Goal: Task Accomplishment & Management: Manage account settings

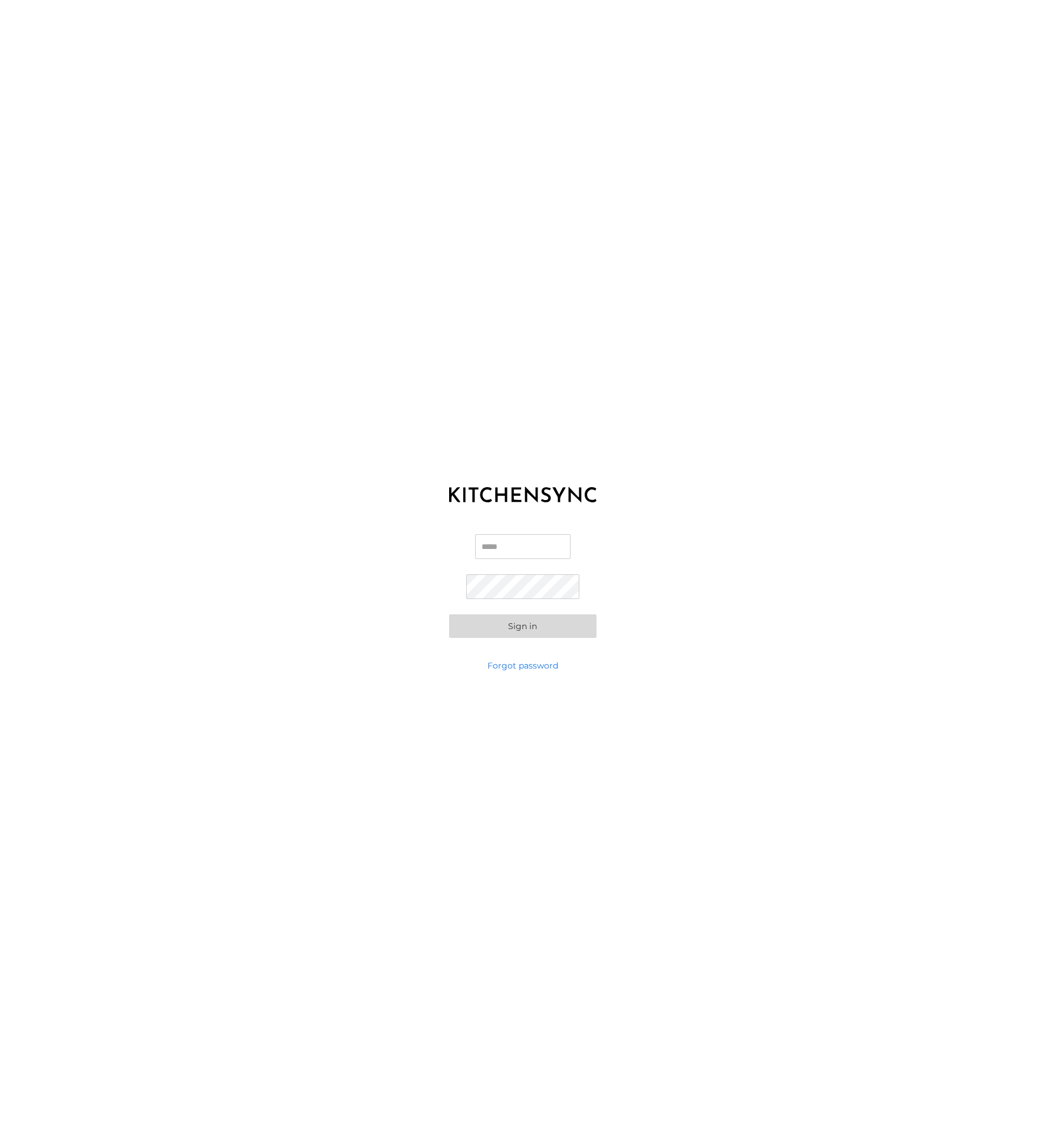
type input "**********"
click at [540, 623] on button "Sign in" at bounding box center [522, 626] width 147 height 23
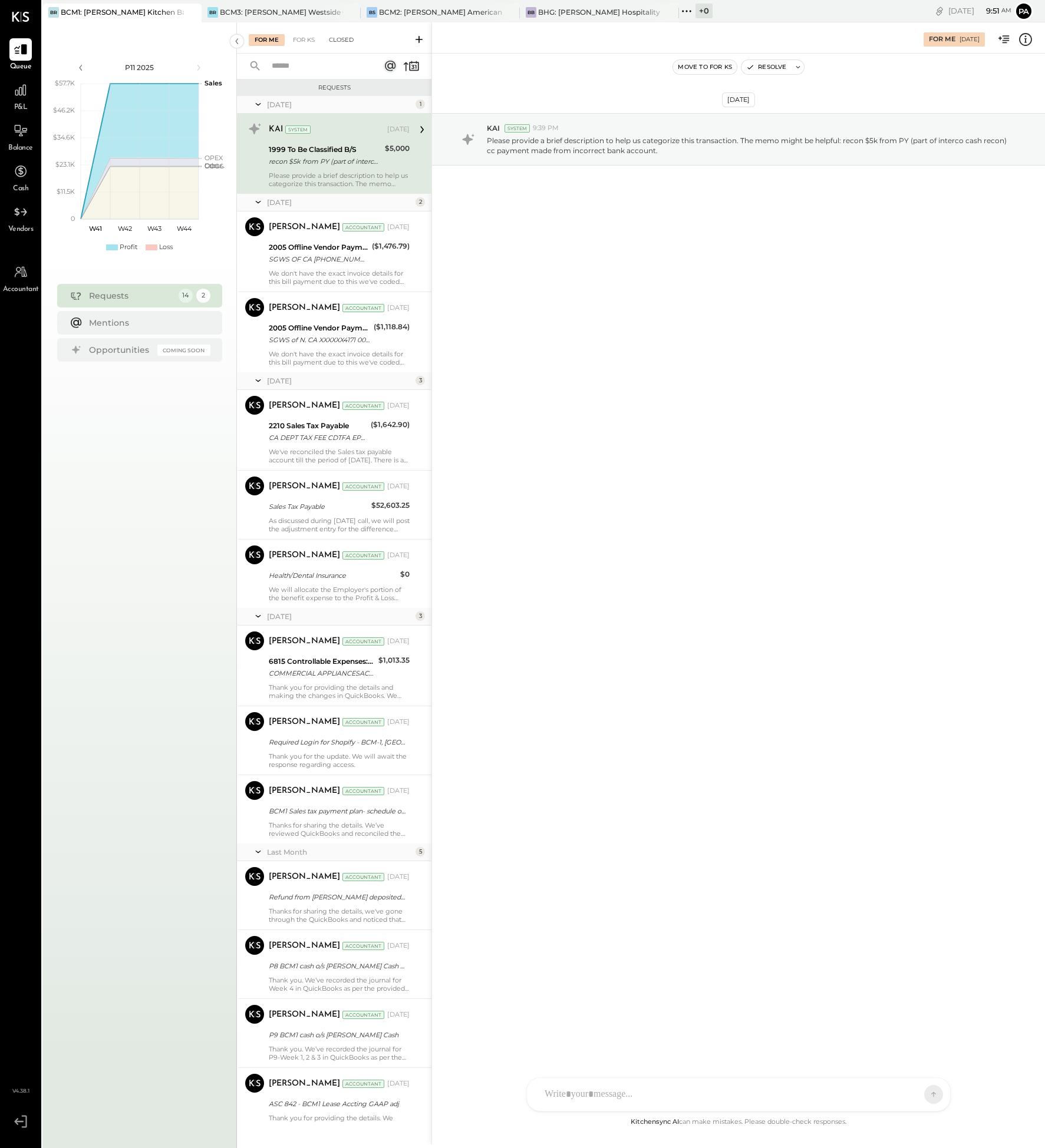
click at [346, 39] on div "Closed" at bounding box center [341, 40] width 37 height 12
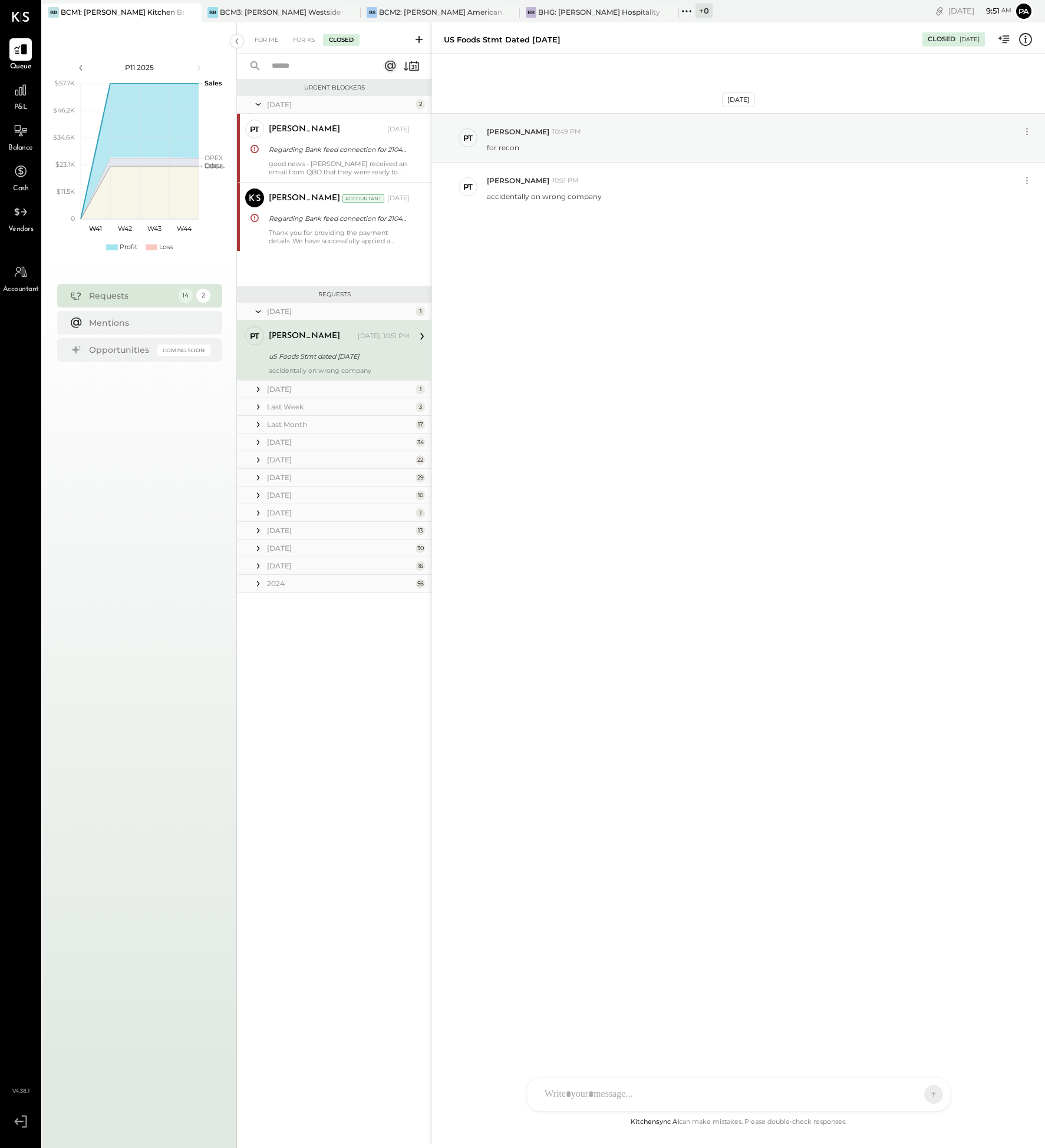
click at [410, 478] on div "[DATE]" at bounding box center [340, 477] width 146 height 10
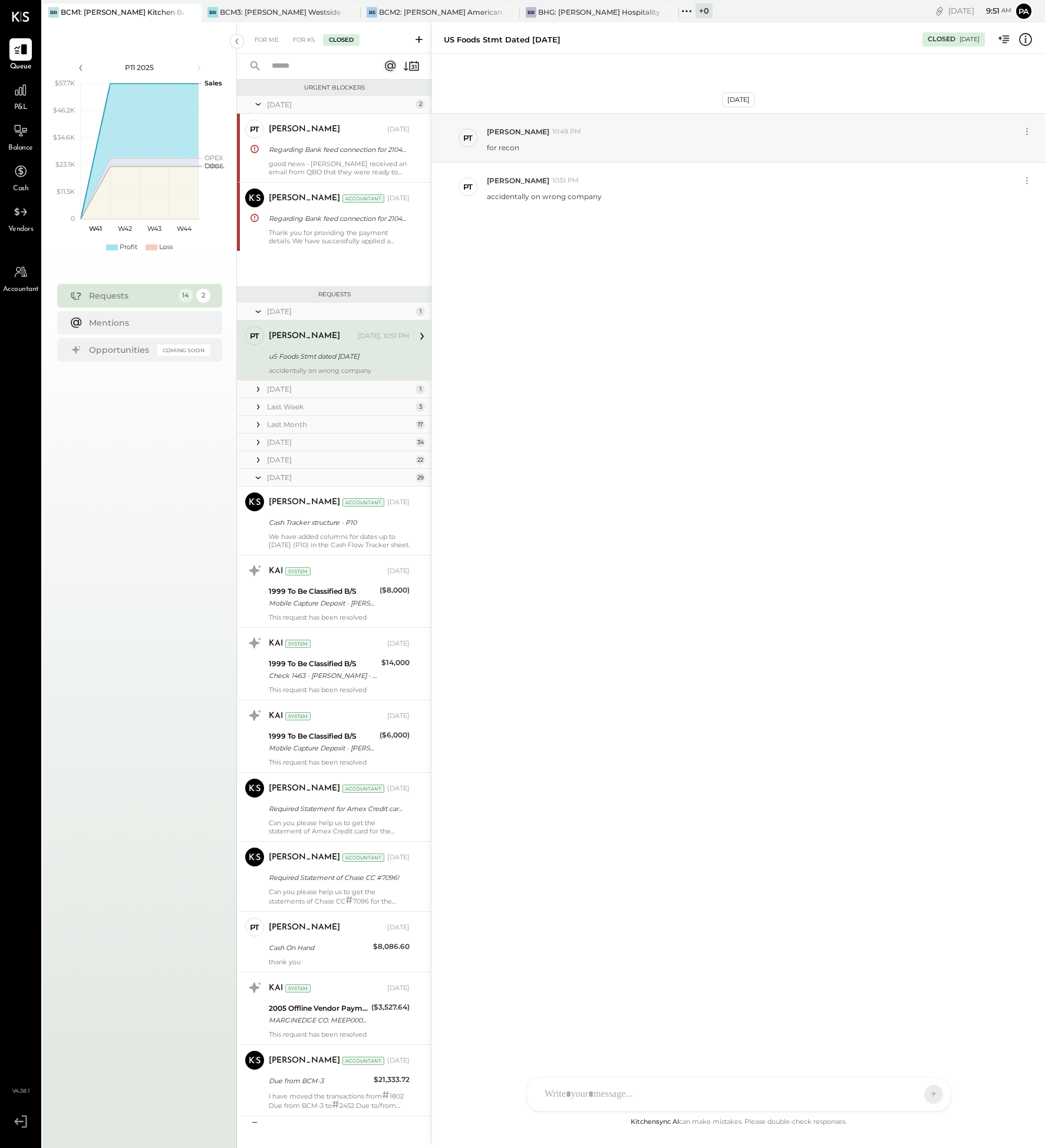
click at [291, 459] on div "[DATE]" at bounding box center [340, 460] width 146 height 10
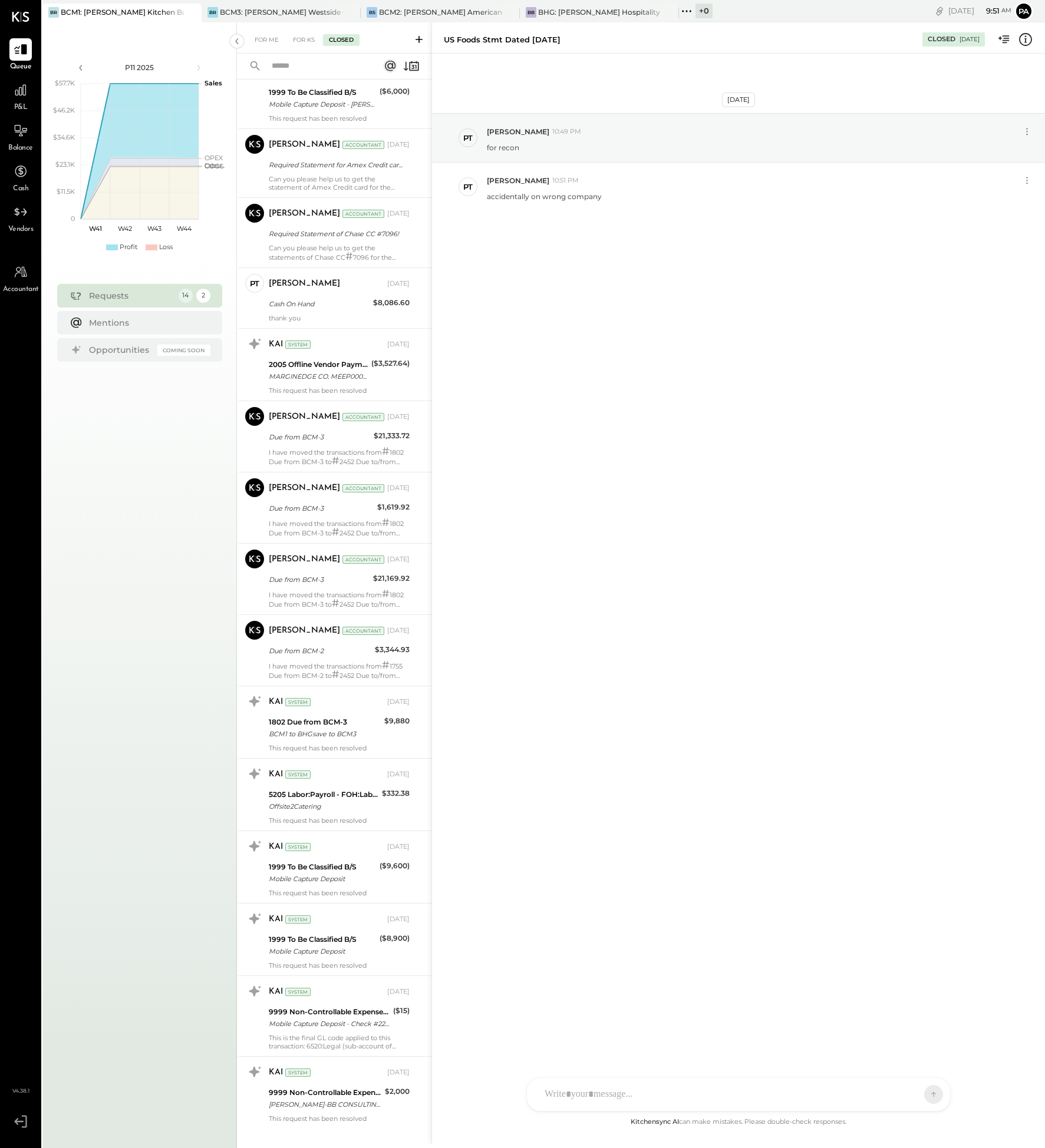
scroll to position [2577, 0]
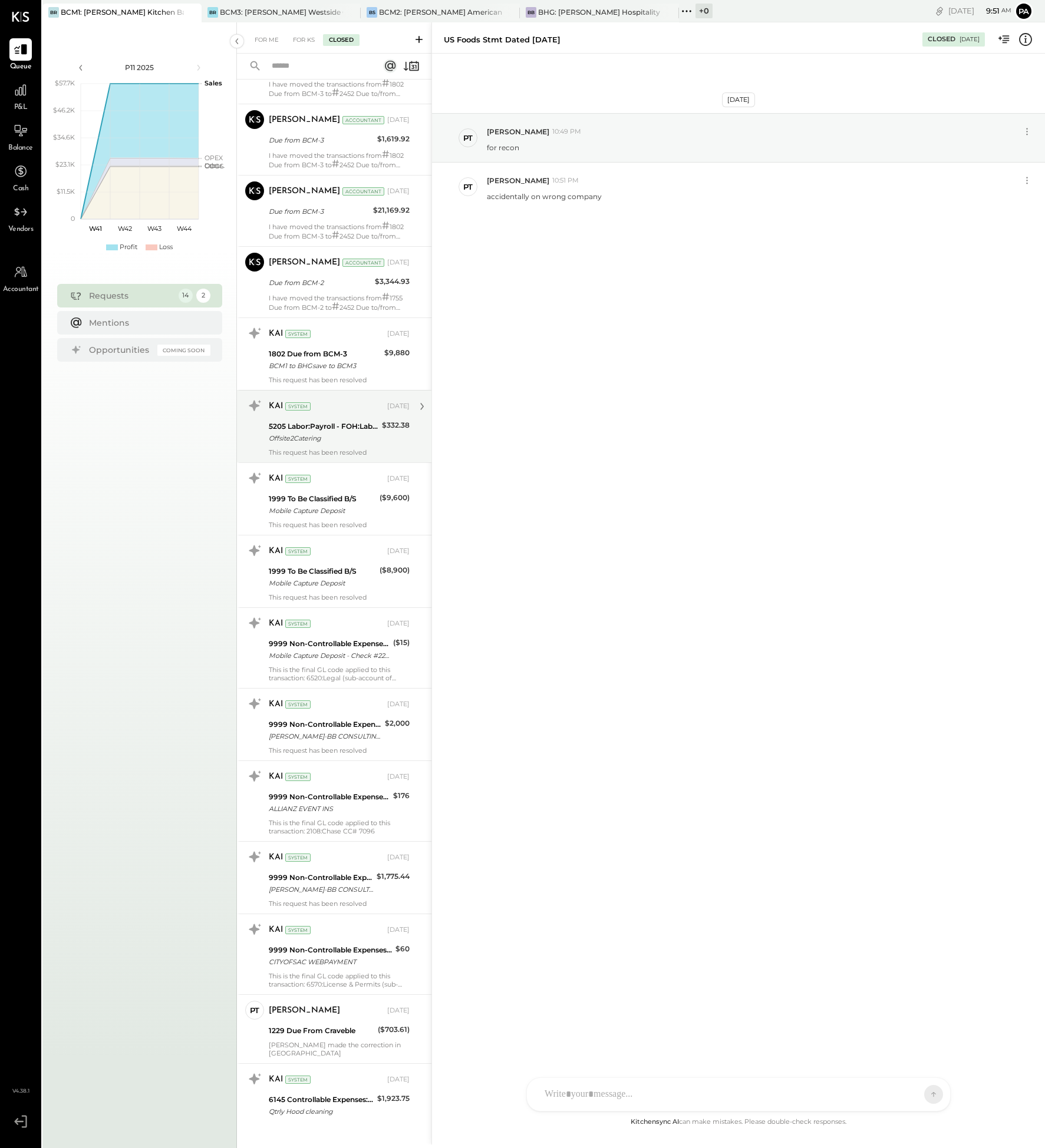
click at [353, 441] on div "Offsite2Catering" at bounding box center [323, 438] width 110 height 12
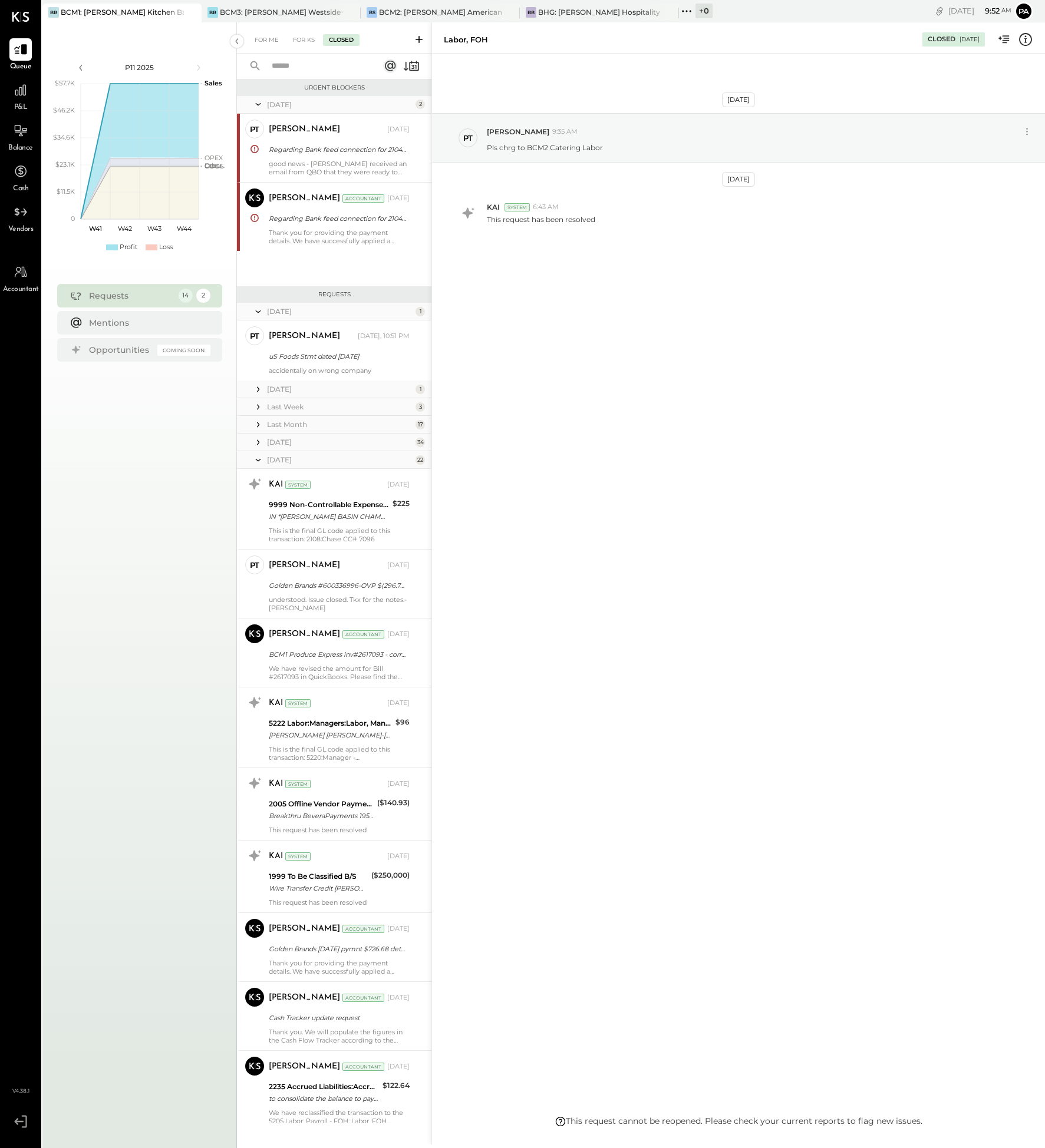
click at [292, 439] on div "[DATE]" at bounding box center [340, 442] width 146 height 10
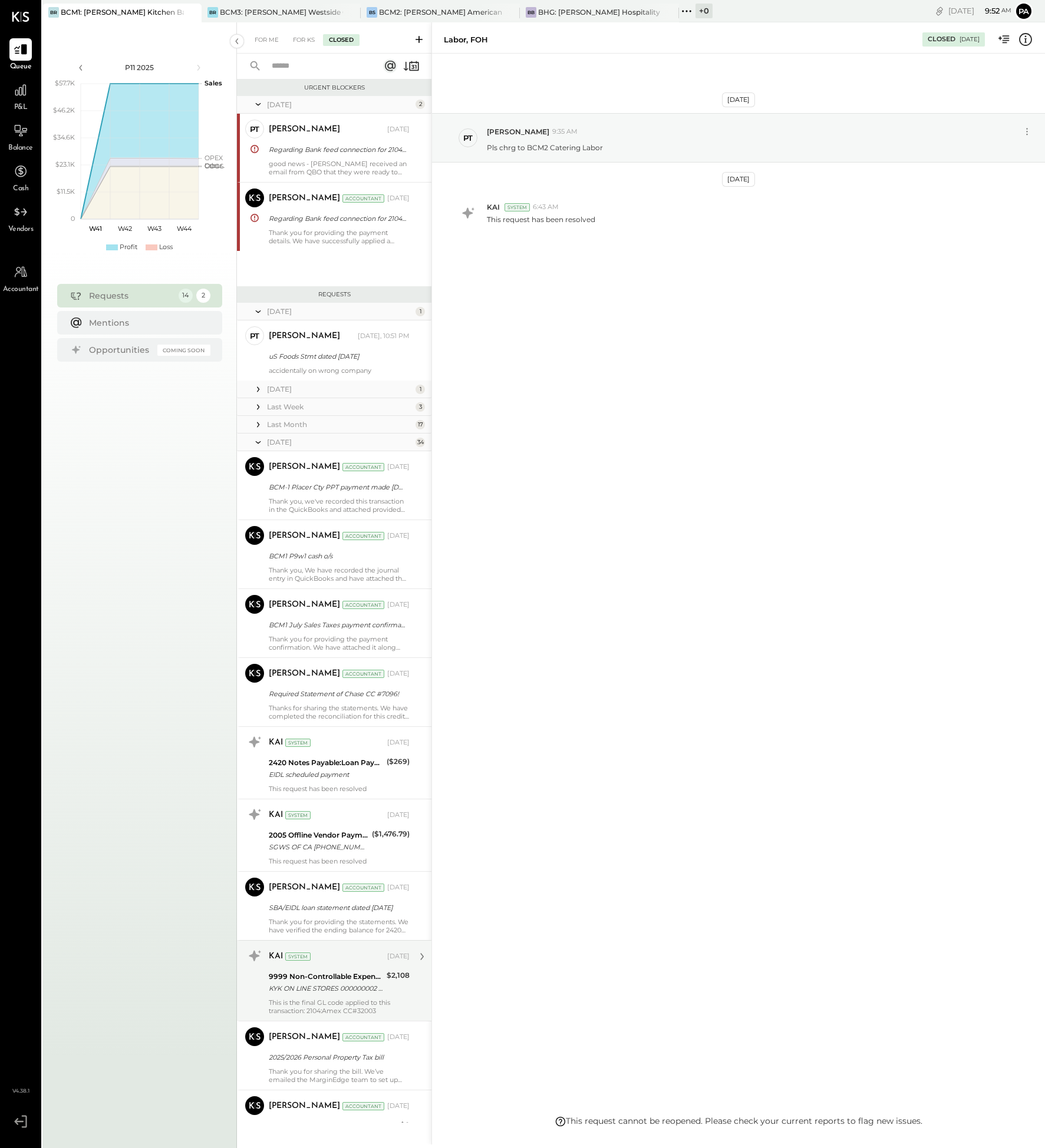
scroll to position [442, 0]
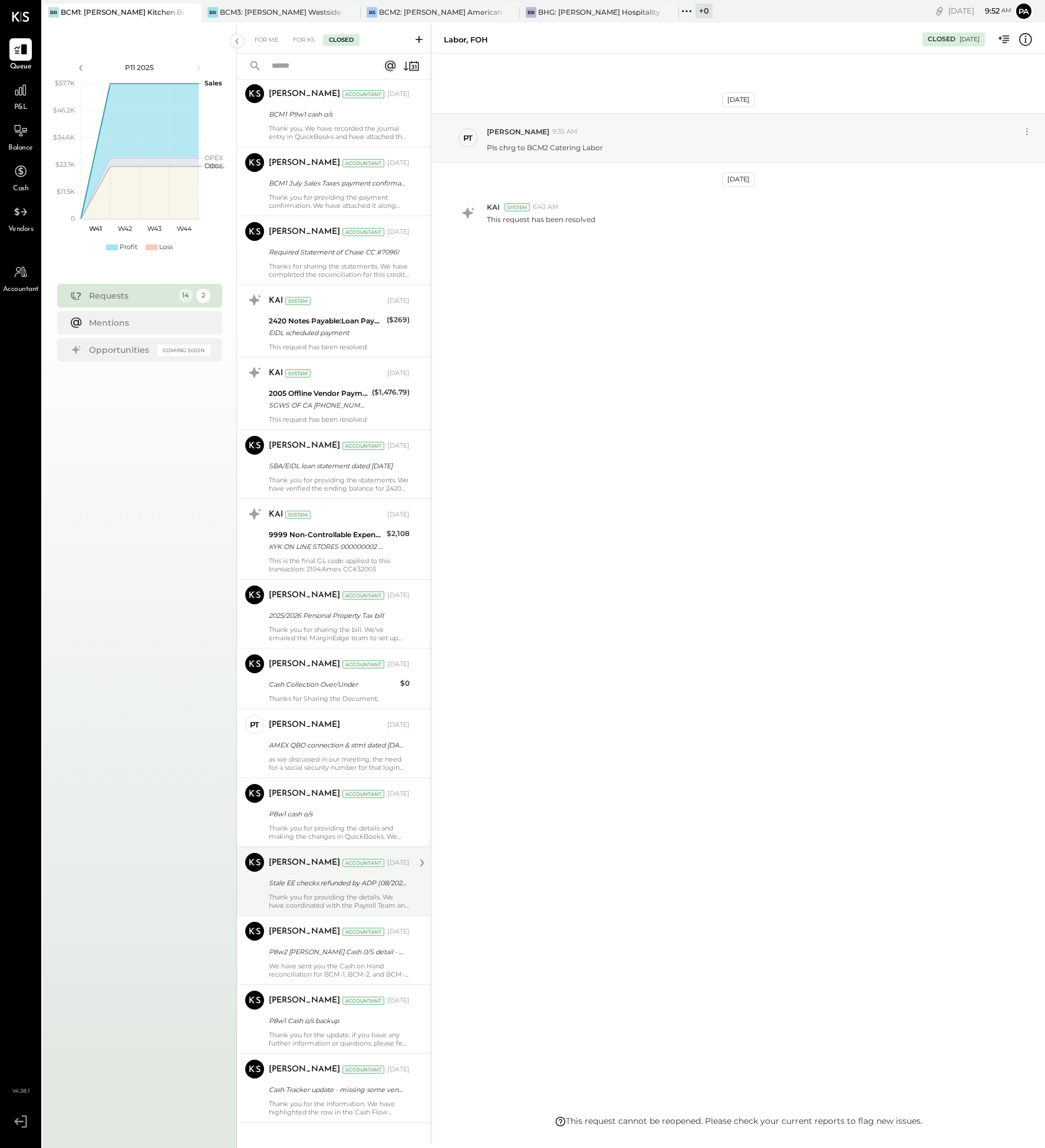
click at [361, 892] on div "[PERSON_NAME] Accountant [DATE] Stale EE checks refunded by ADP (08/2025) Thank…" at bounding box center [339, 881] width 141 height 56
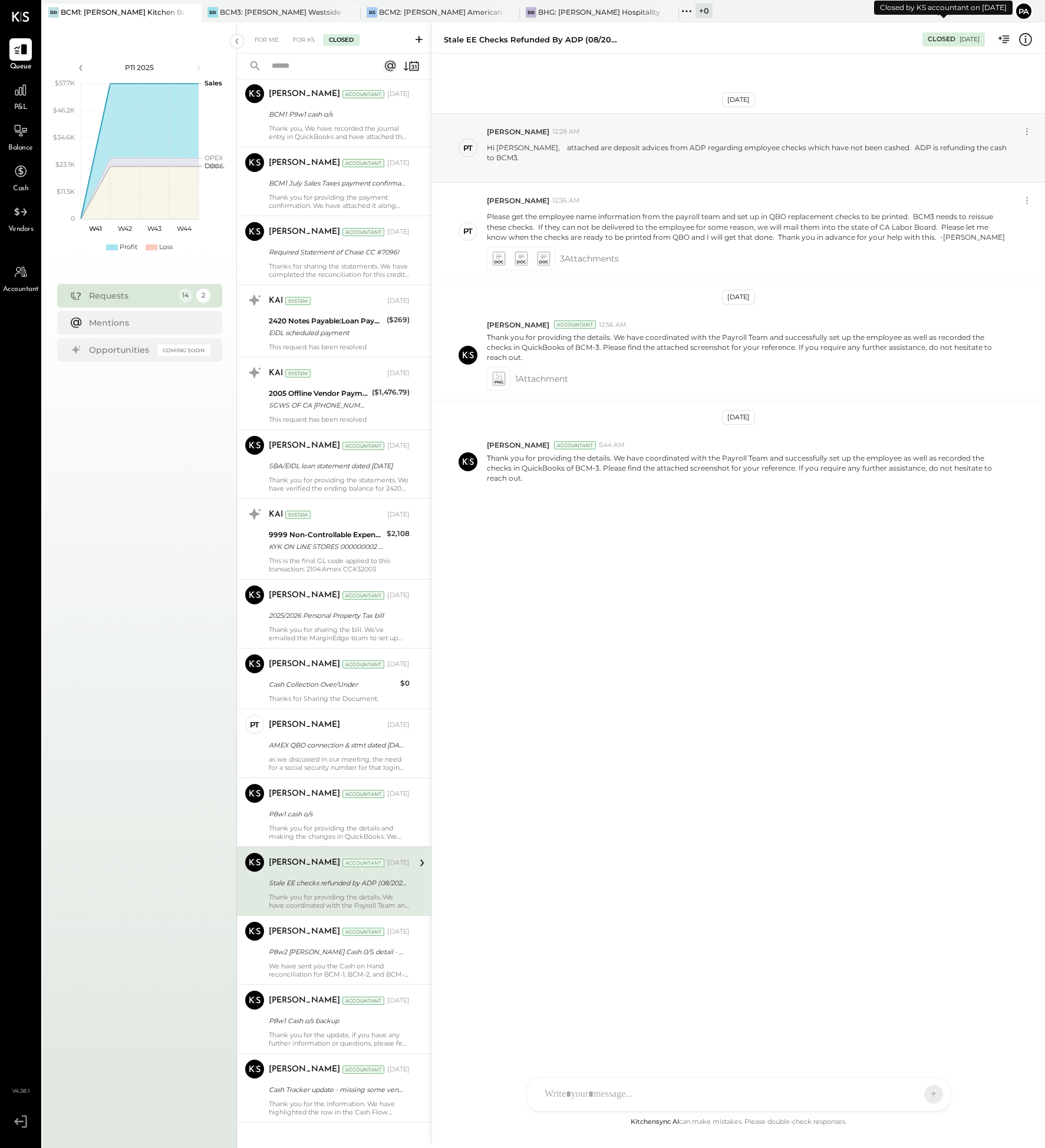
click at [959, 37] on div "[DATE]" at bounding box center [970, 39] width 20 height 8
click at [1025, 37] on icon at bounding box center [1025, 39] width 15 height 15
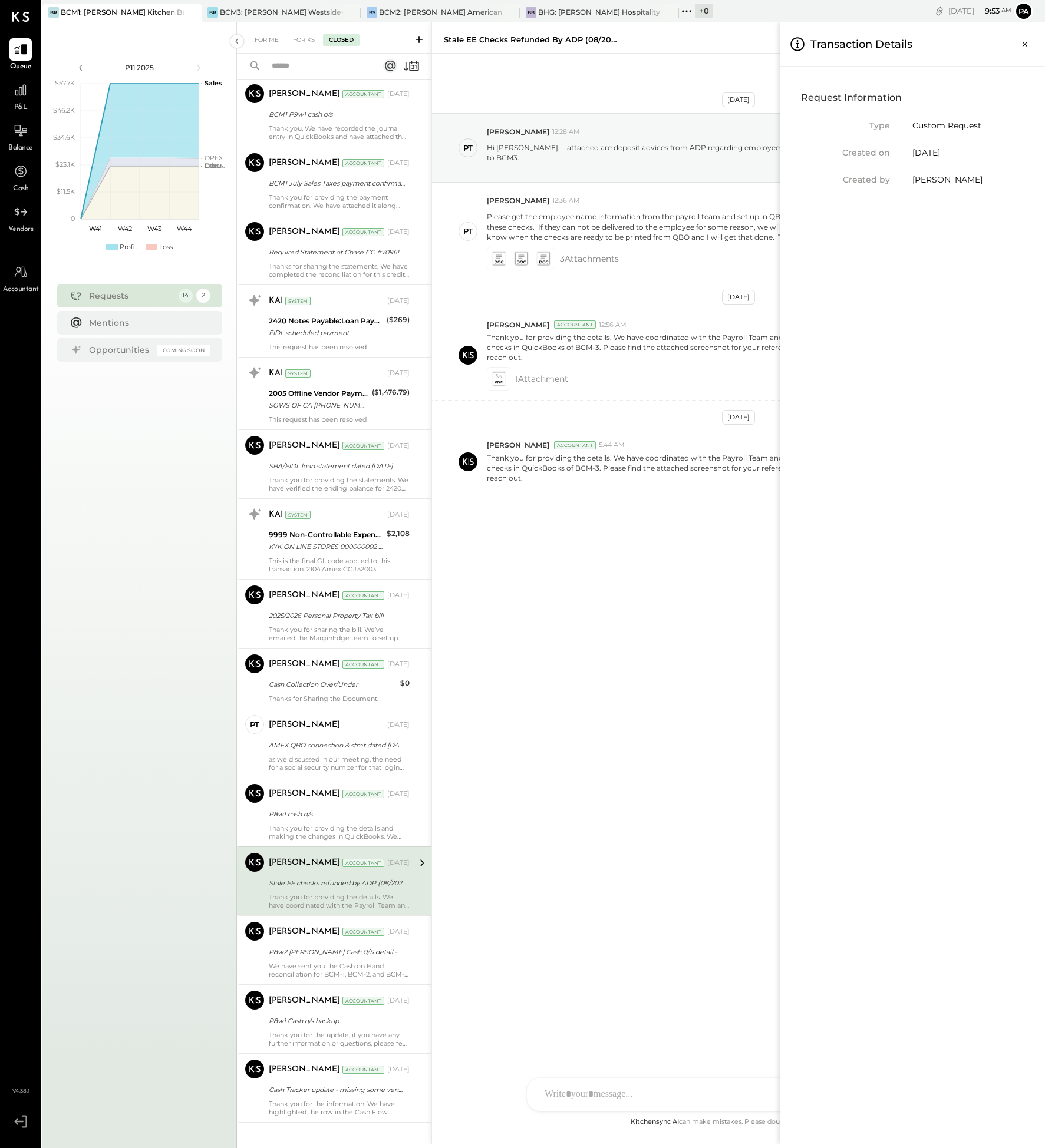
click at [670, 74] on div "For Me For KS Closed Urgent Blockers [DATE] 2 PT [PERSON_NAME] Accountant [PERS…" at bounding box center [641, 583] width 808 height 1122
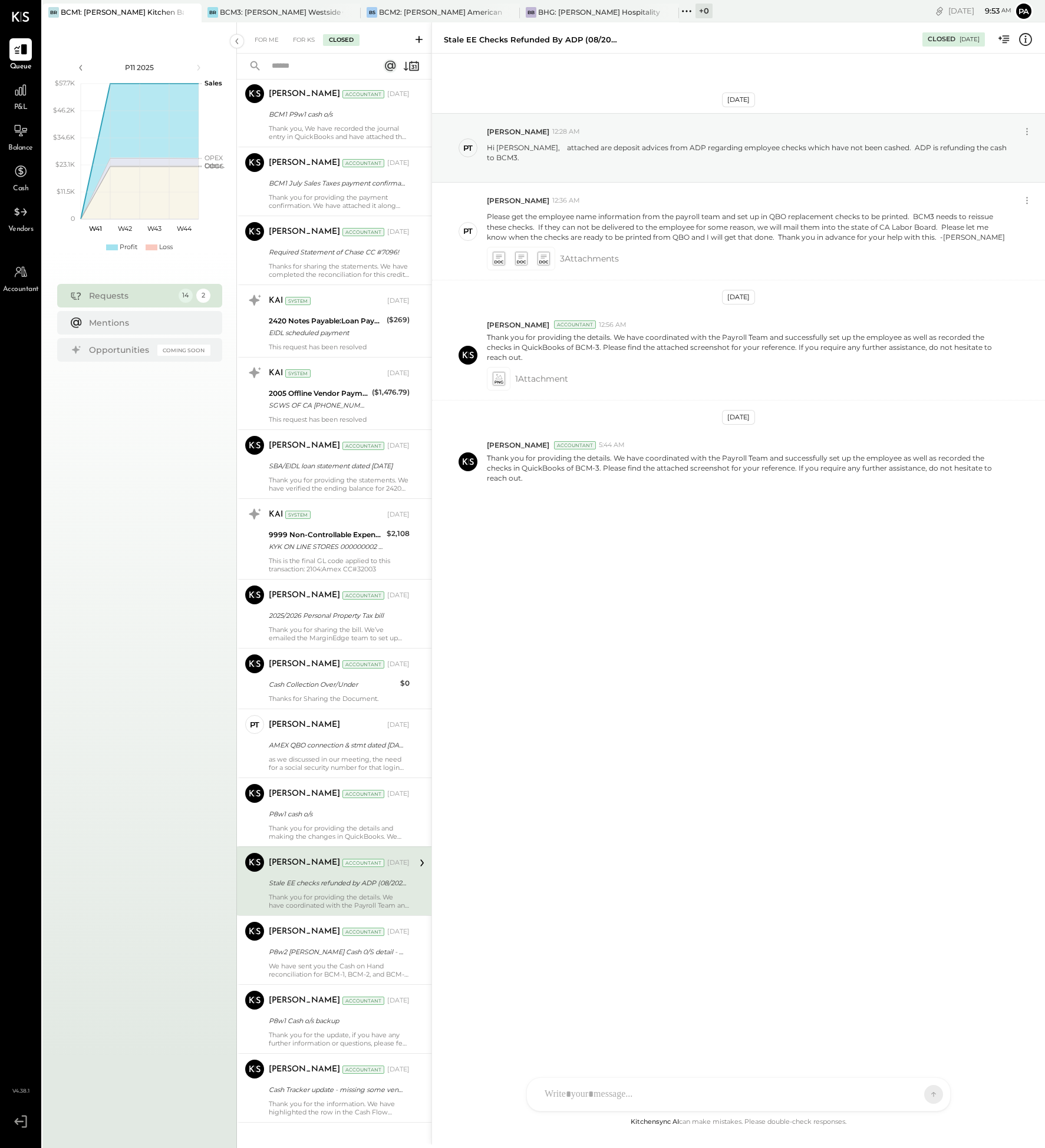
click at [632, 1089] on div at bounding box center [727, 1094] width 379 height 26
click at [907, 1099] on icon at bounding box center [908, 1094] width 12 height 12
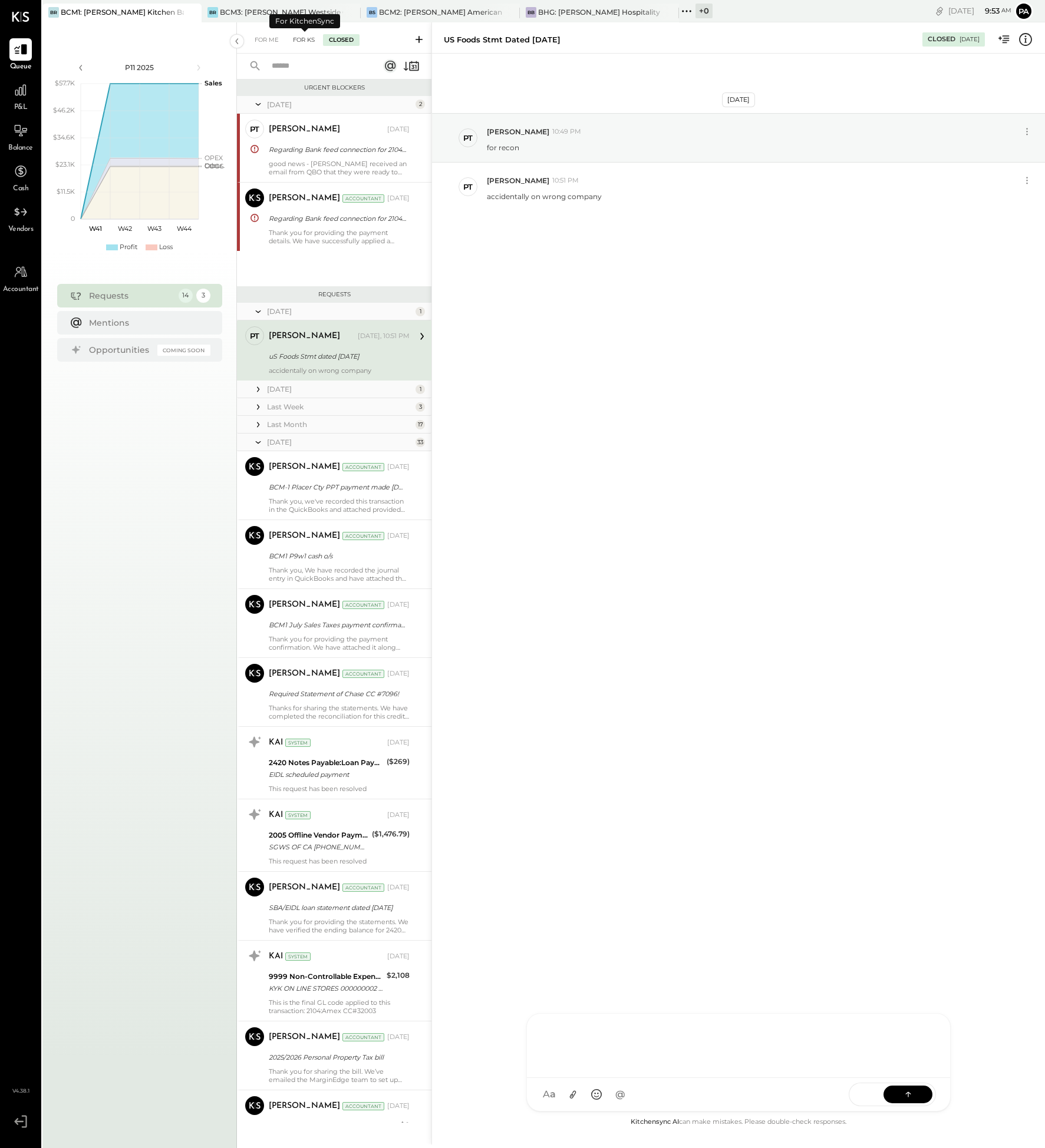
click at [305, 38] on div "For KS" at bounding box center [304, 40] width 34 height 12
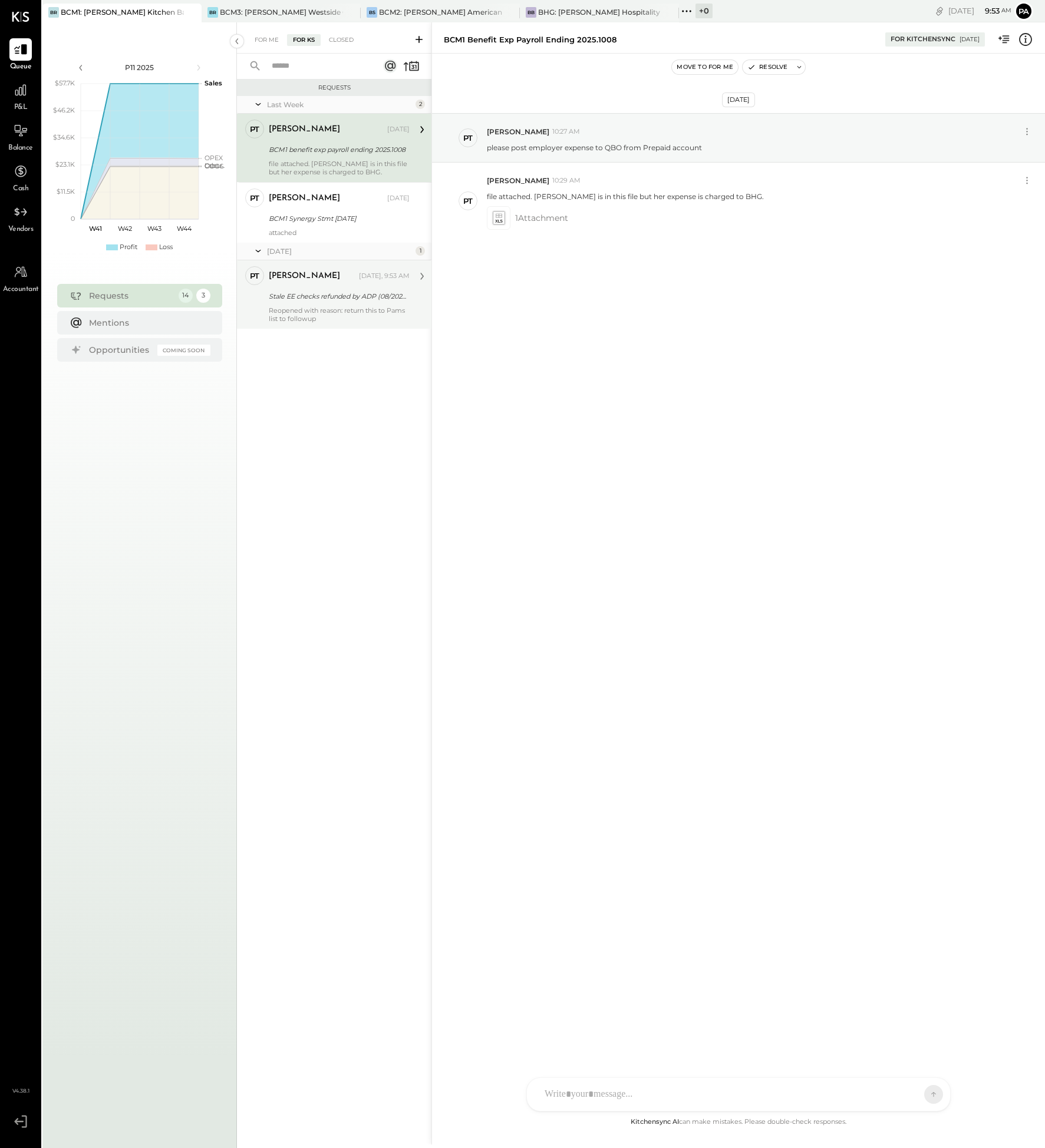
click at [389, 287] on div "[PERSON_NAME] [DATE], 9:53 AM Stale EE checks refunded by ADP (08/2025) Reopene…" at bounding box center [339, 294] width 141 height 56
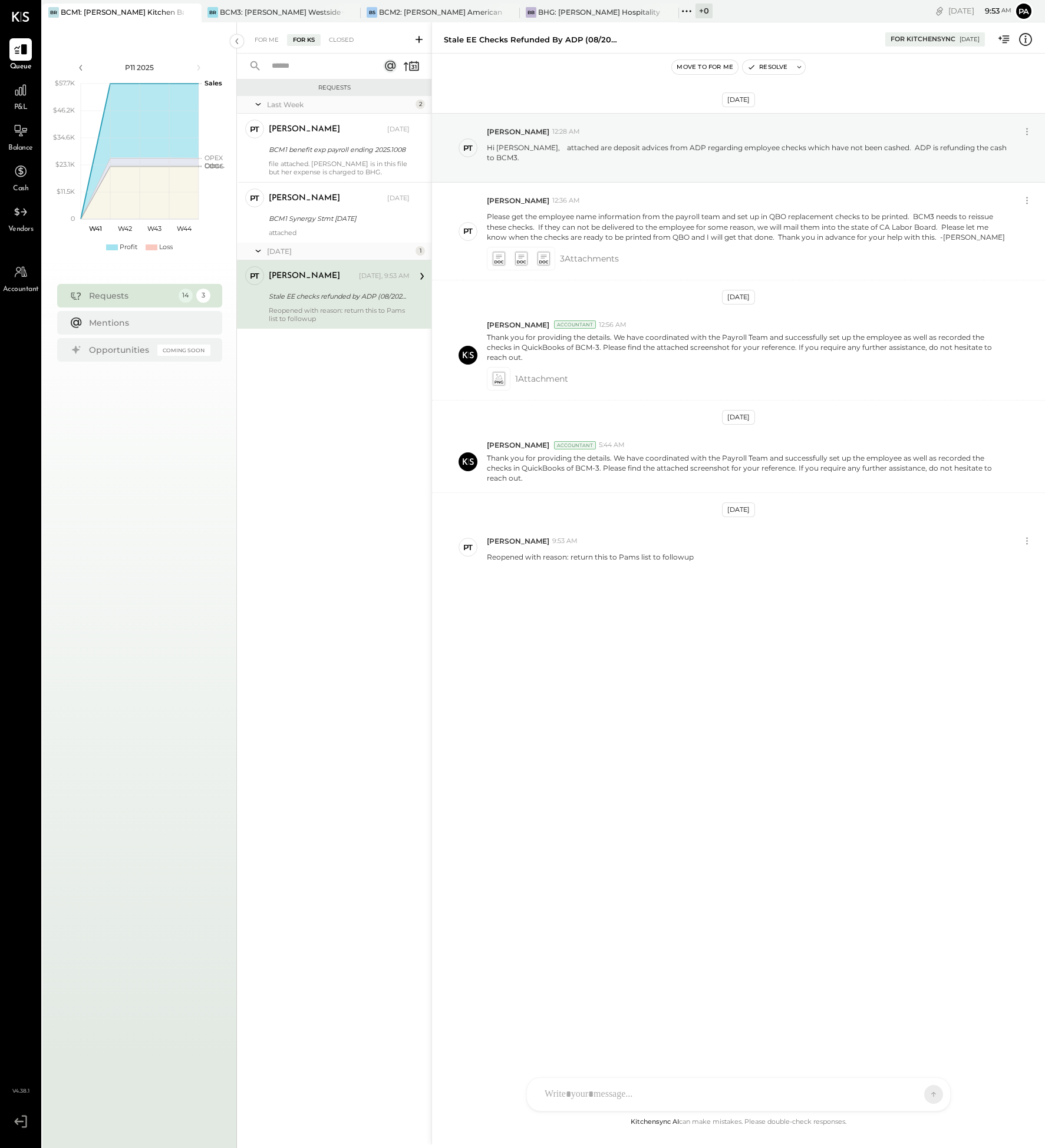
click at [712, 67] on button "Move to for me" at bounding box center [705, 67] width 66 height 14
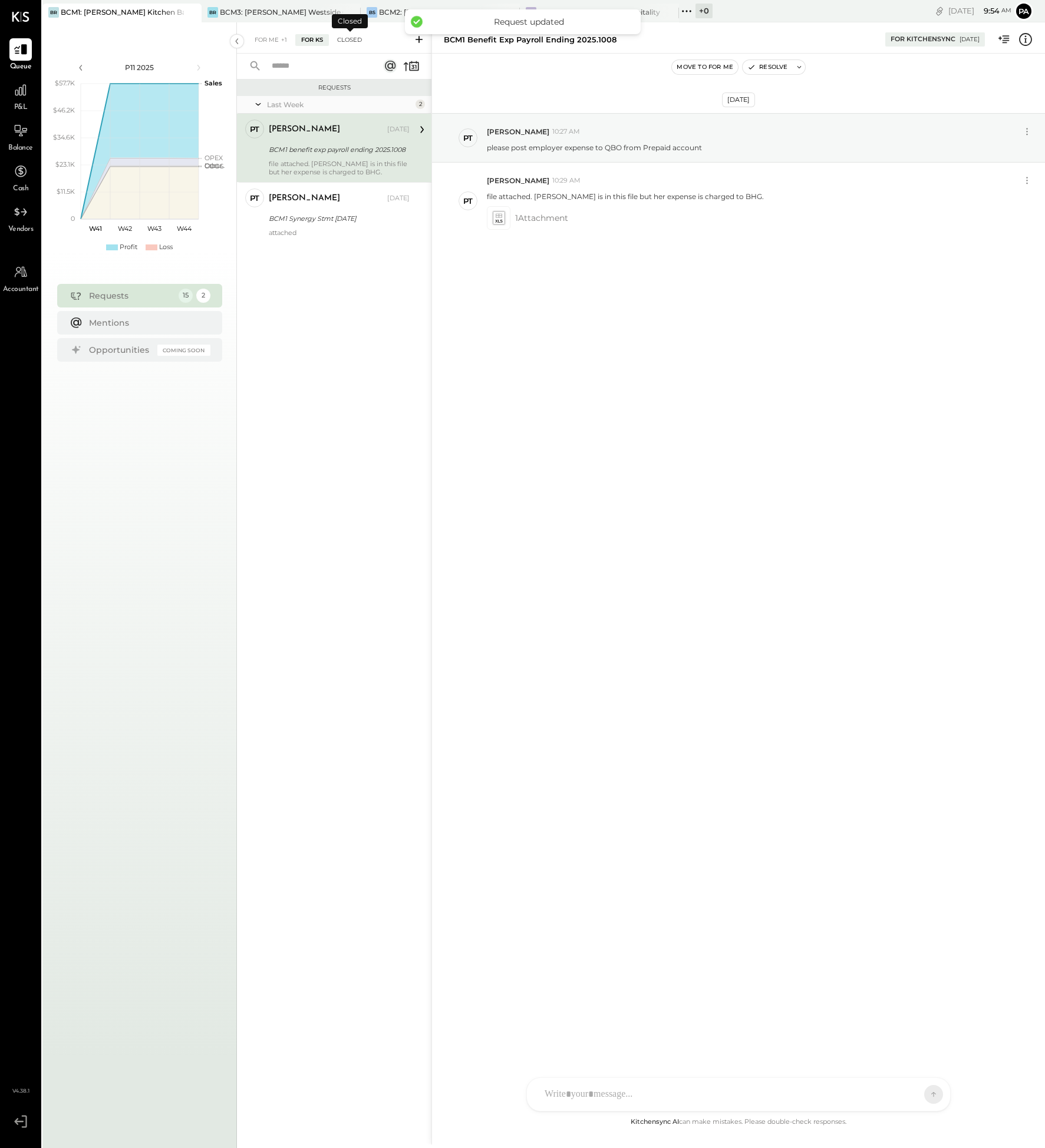
click at [348, 37] on div "Closed" at bounding box center [349, 40] width 37 height 12
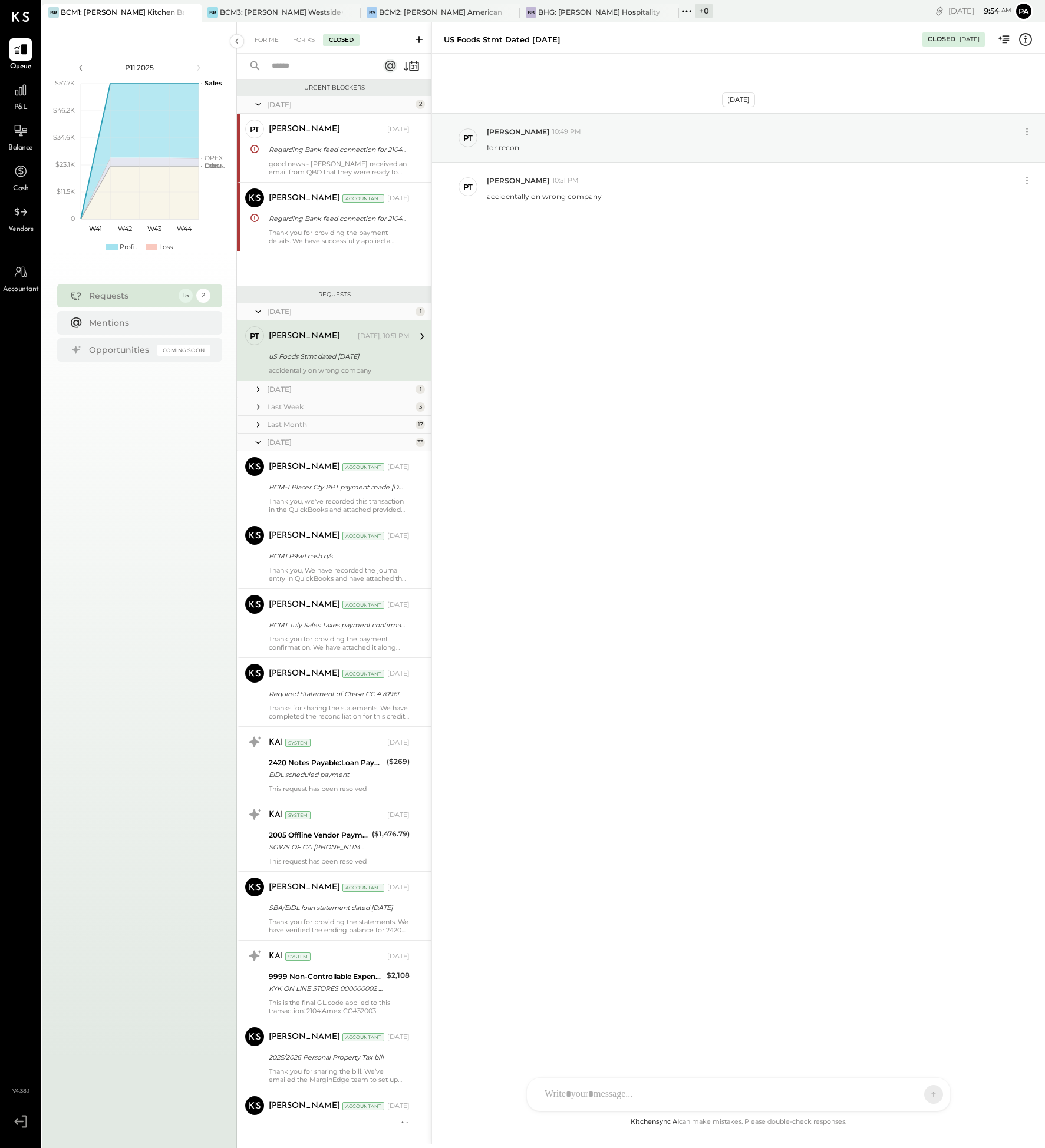
click at [263, 438] on icon at bounding box center [258, 442] width 12 height 29
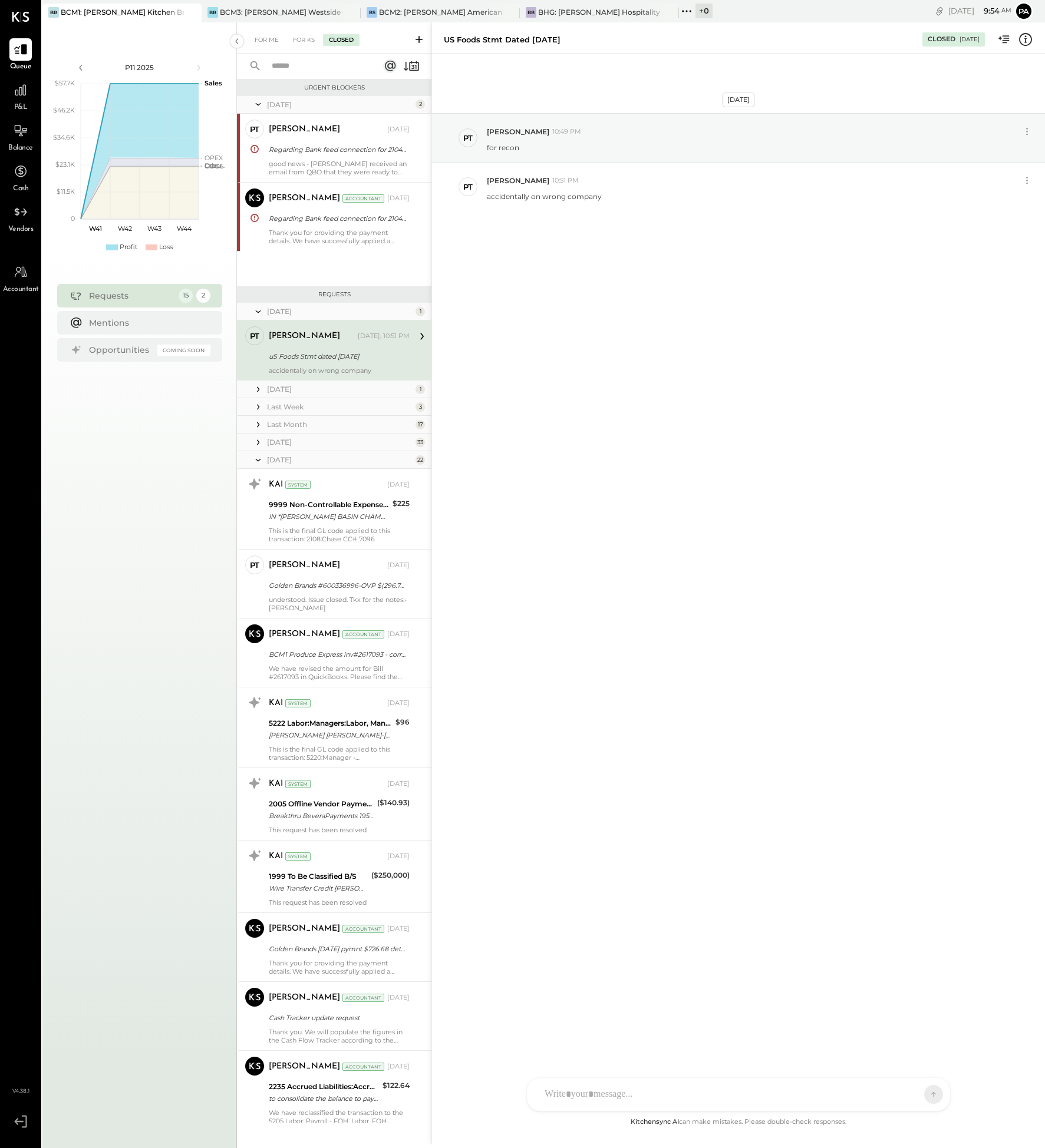
click at [257, 459] on icon at bounding box center [258, 460] width 12 height 29
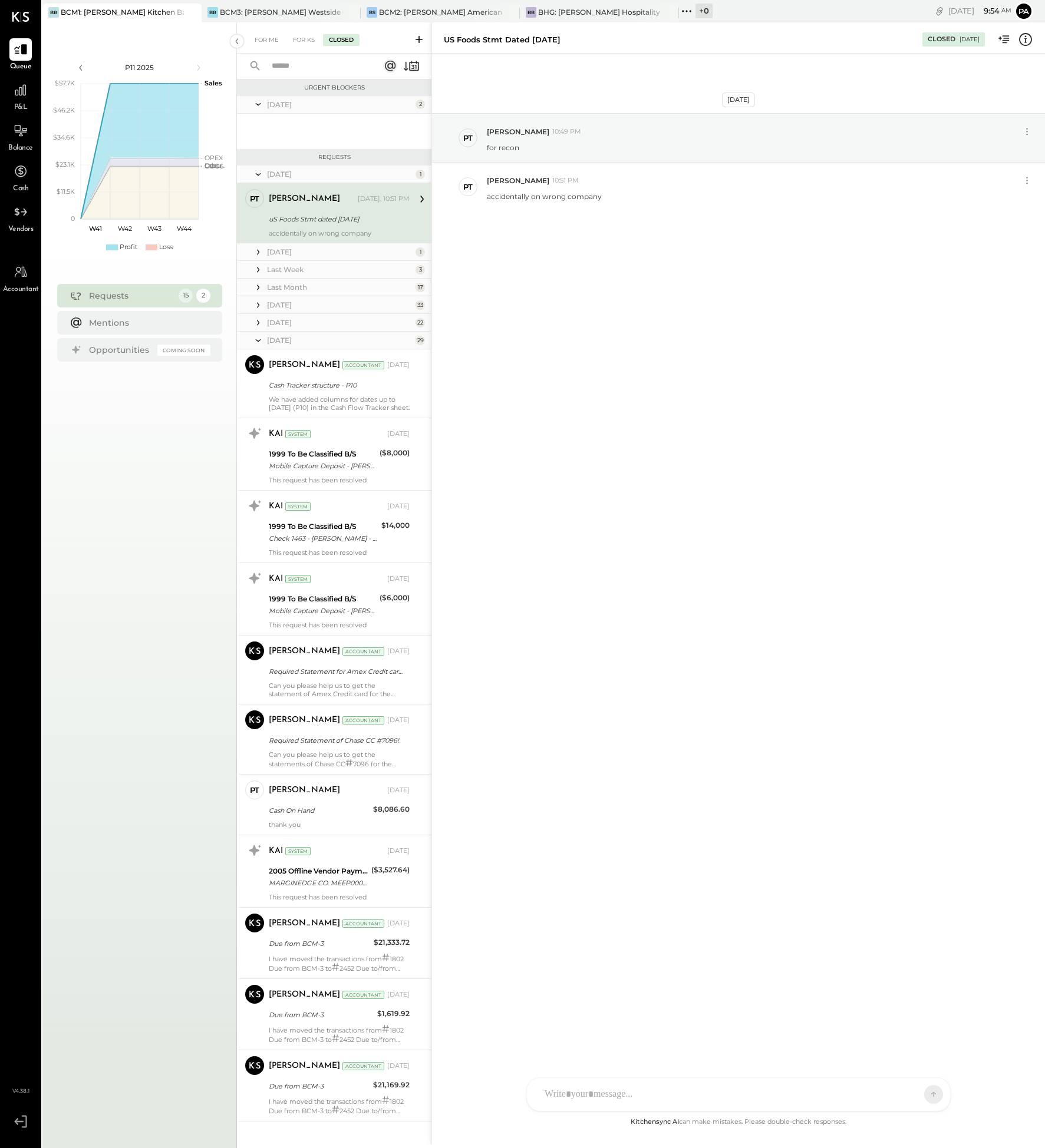
click at [258, 340] on icon at bounding box center [258, 340] width 5 height 3
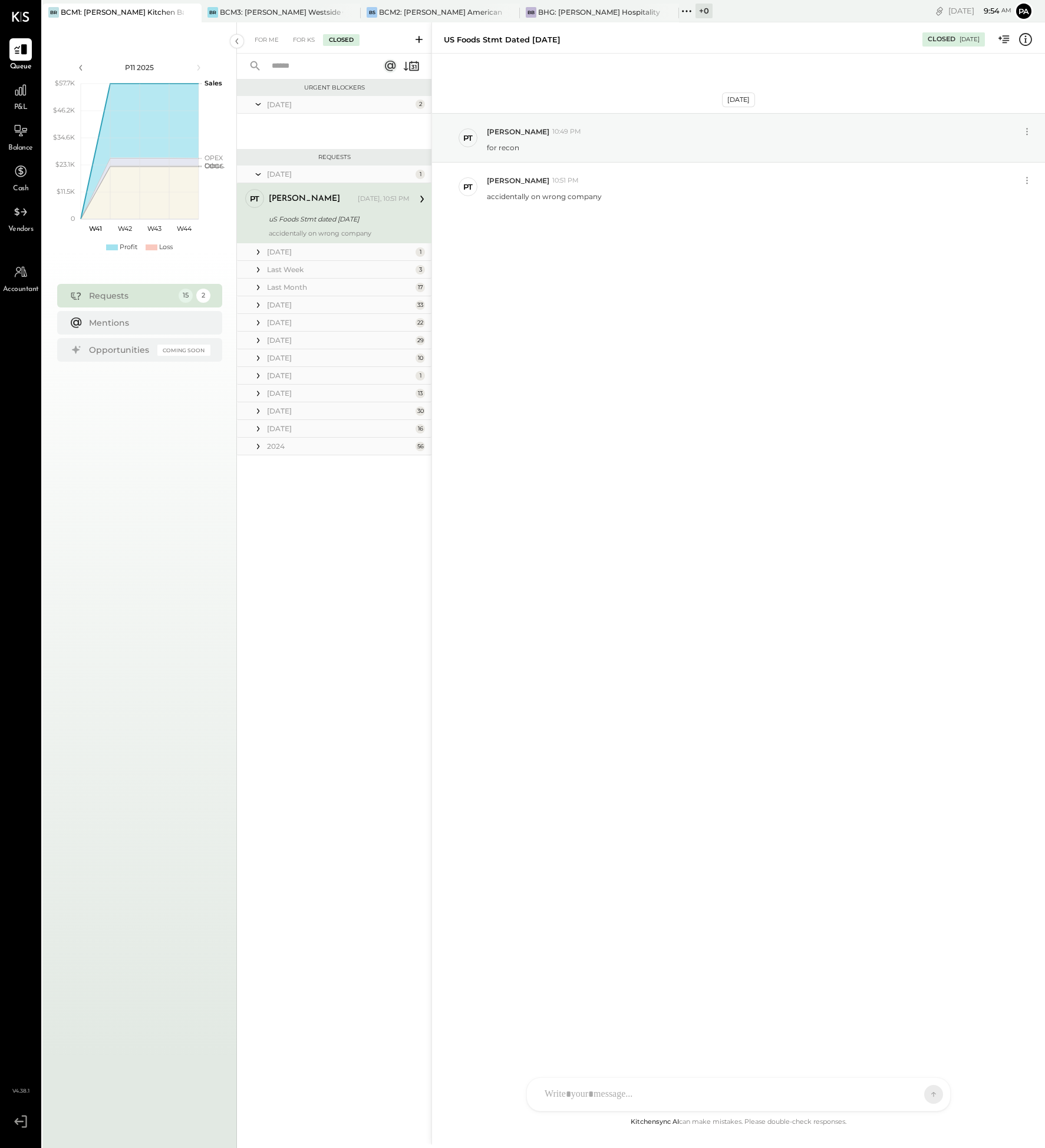
click at [283, 357] on div "[DATE]" at bounding box center [340, 358] width 146 height 10
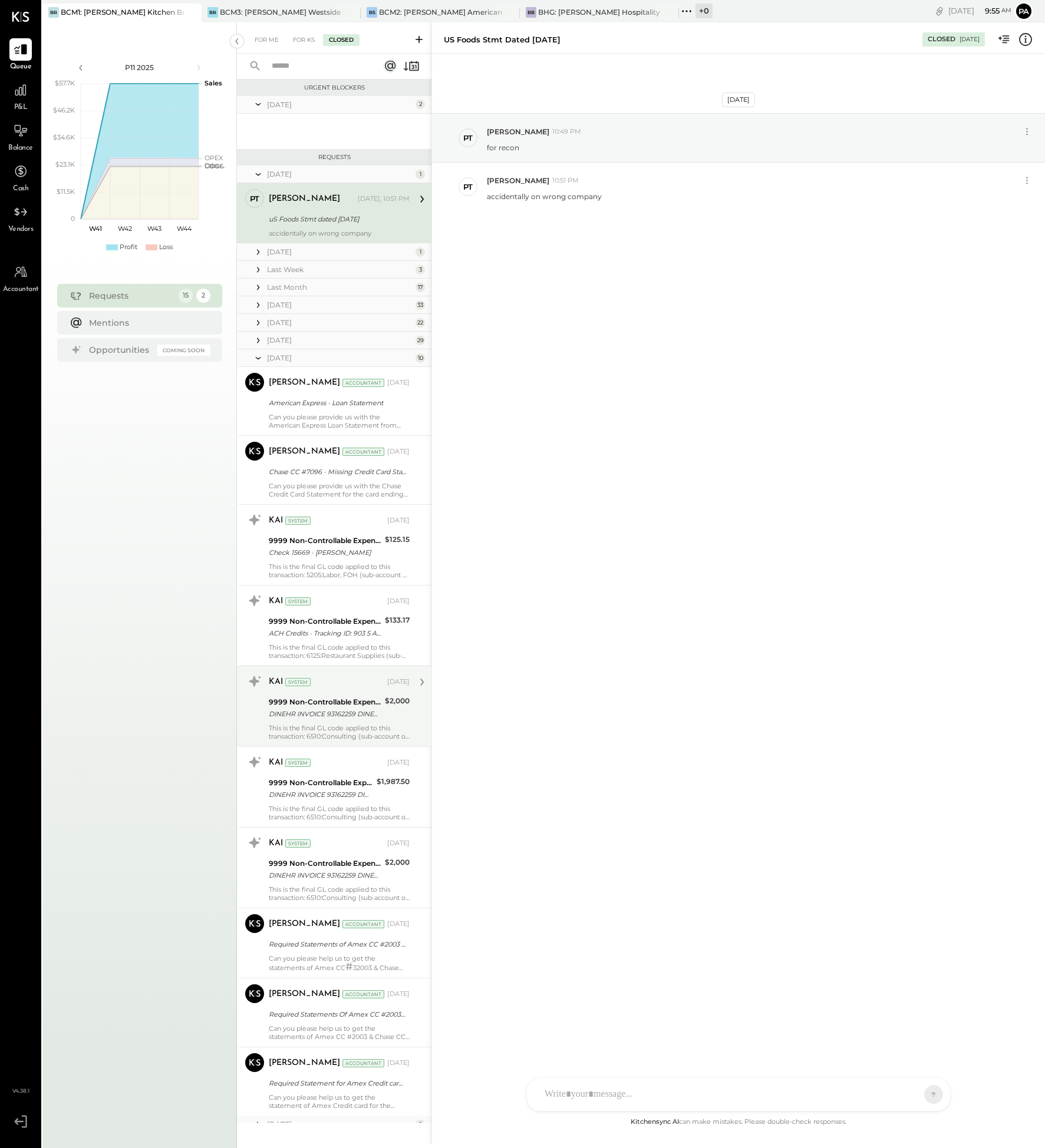
click at [349, 725] on div "This is the final GL code applied to this transaction: 6510:Consulting (sub-acc…" at bounding box center [339, 732] width 141 height 16
